Goal: Task Accomplishment & Management: Manage account settings

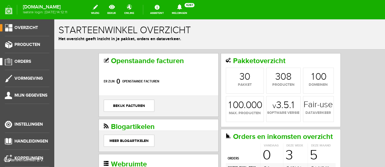
click at [27, 61] on span "Orders" at bounding box center [22, 61] width 17 height 5
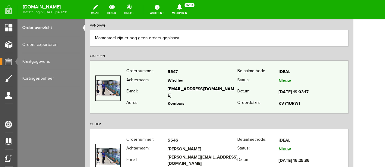
scroll to position [67, 0]
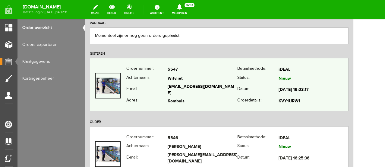
click at [183, 87] on td "[EMAIL_ADDRESS][DOMAIN_NAME]" at bounding box center [202, 90] width 70 height 14
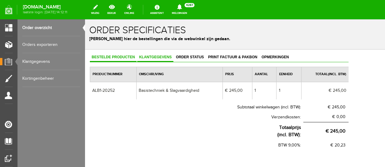
click at [164, 57] on span "Klantgegevens" at bounding box center [155, 57] width 36 height 4
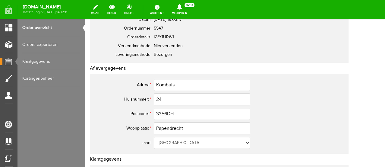
scroll to position [67, 0]
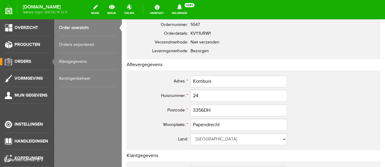
click at [17, 59] on span "Orders" at bounding box center [22, 61] width 17 height 5
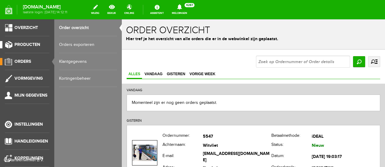
click at [26, 45] on span "Producten" at bounding box center [27, 44] width 26 height 5
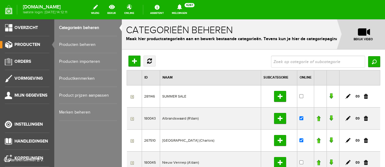
click at [71, 43] on link "Producten beheren" at bounding box center [88, 44] width 58 height 17
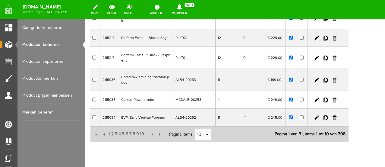
scroll to position [167, 0]
click at [112, 128] on span "2" at bounding box center [113, 133] width 4 height 12
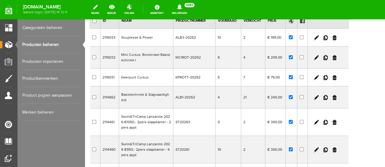
scroll to position [33, 0]
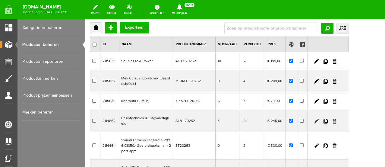
click at [318, 121] on link at bounding box center [316, 120] width 5 height 5
checkbox input "true"
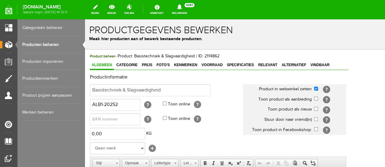
scroll to position [0, 0]
click at [212, 65] on span "Voorraad" at bounding box center [211, 65] width 25 height 4
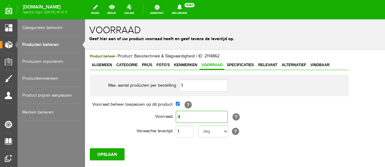
click at [195, 116] on input "4" at bounding box center [202, 117] width 52 height 12
type input "10"
click at [114, 152] on input "OPSLAAN" at bounding box center [107, 154] width 35 height 12
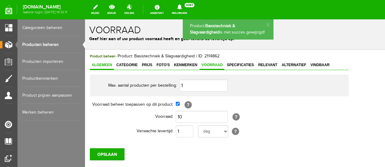
click at [95, 66] on span "Algemeen" at bounding box center [102, 65] width 24 height 4
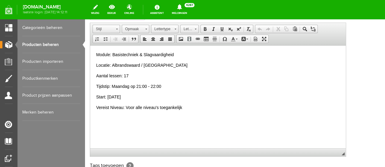
scroll to position [201, 0]
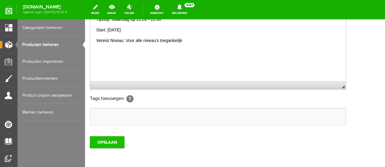
click at [104, 142] on input "OPSLAAN" at bounding box center [107, 142] width 35 height 12
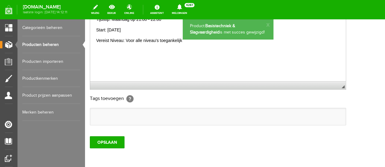
scroll to position [0, 0]
click at [48, 44] on link "Producten beheren" at bounding box center [51, 44] width 58 height 17
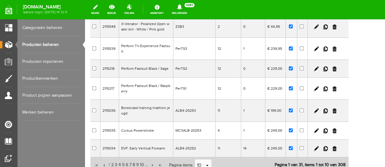
scroll to position [182, 0]
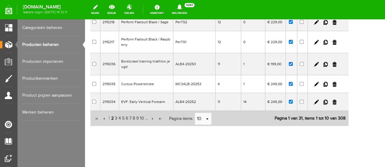
click at [111, 113] on span "2" at bounding box center [113, 118] width 4 height 12
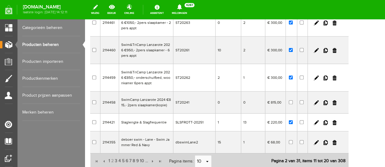
scroll to position [169, 0]
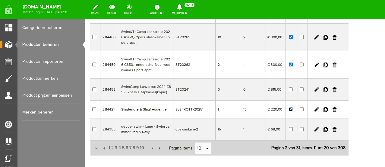
click at [292, 108] on input "checkbox" at bounding box center [291, 109] width 4 height 4
checkbox input "false"
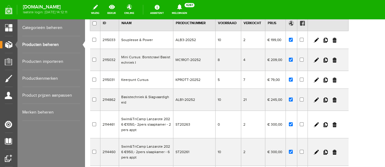
scroll to position [35, 0]
